Goal: Browse casually: Explore the website without a specific task or goal

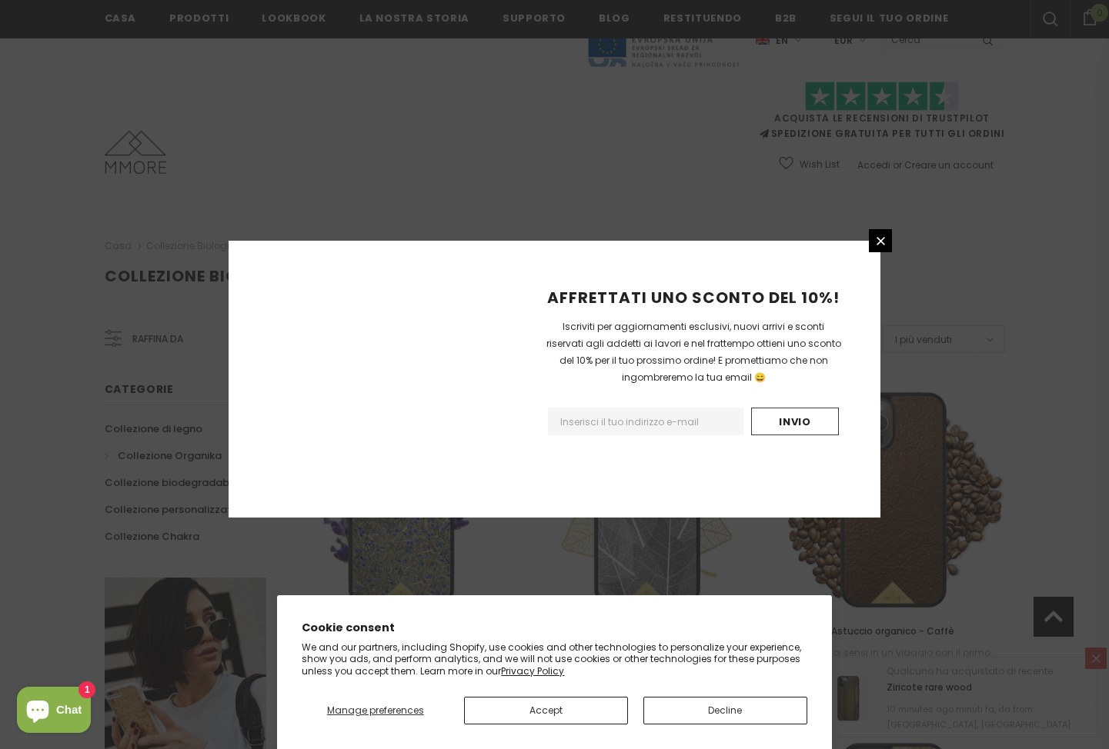
scroll to position [1649, 0]
